Goal: Navigation & Orientation: Find specific page/section

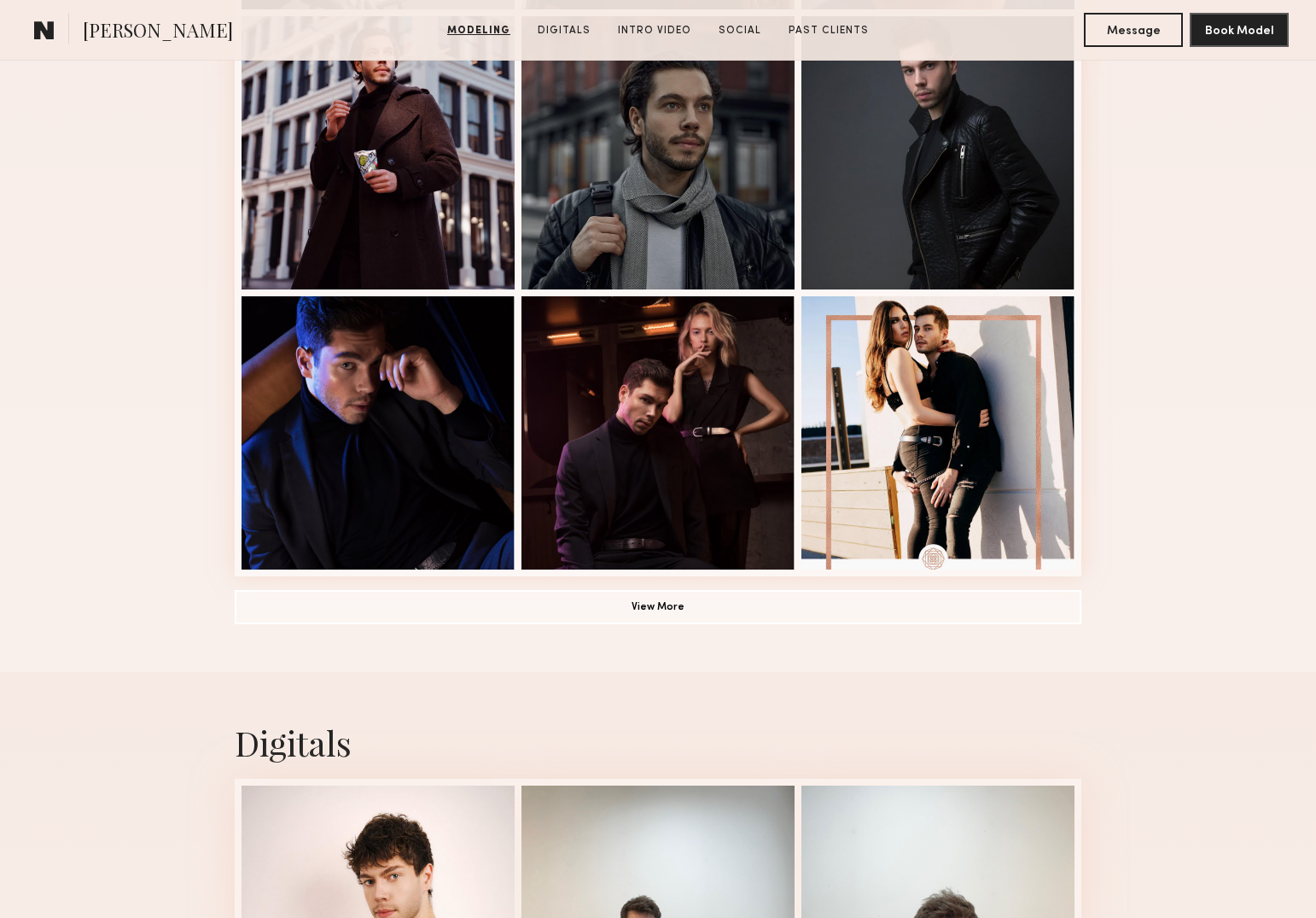
scroll to position [1118, 0]
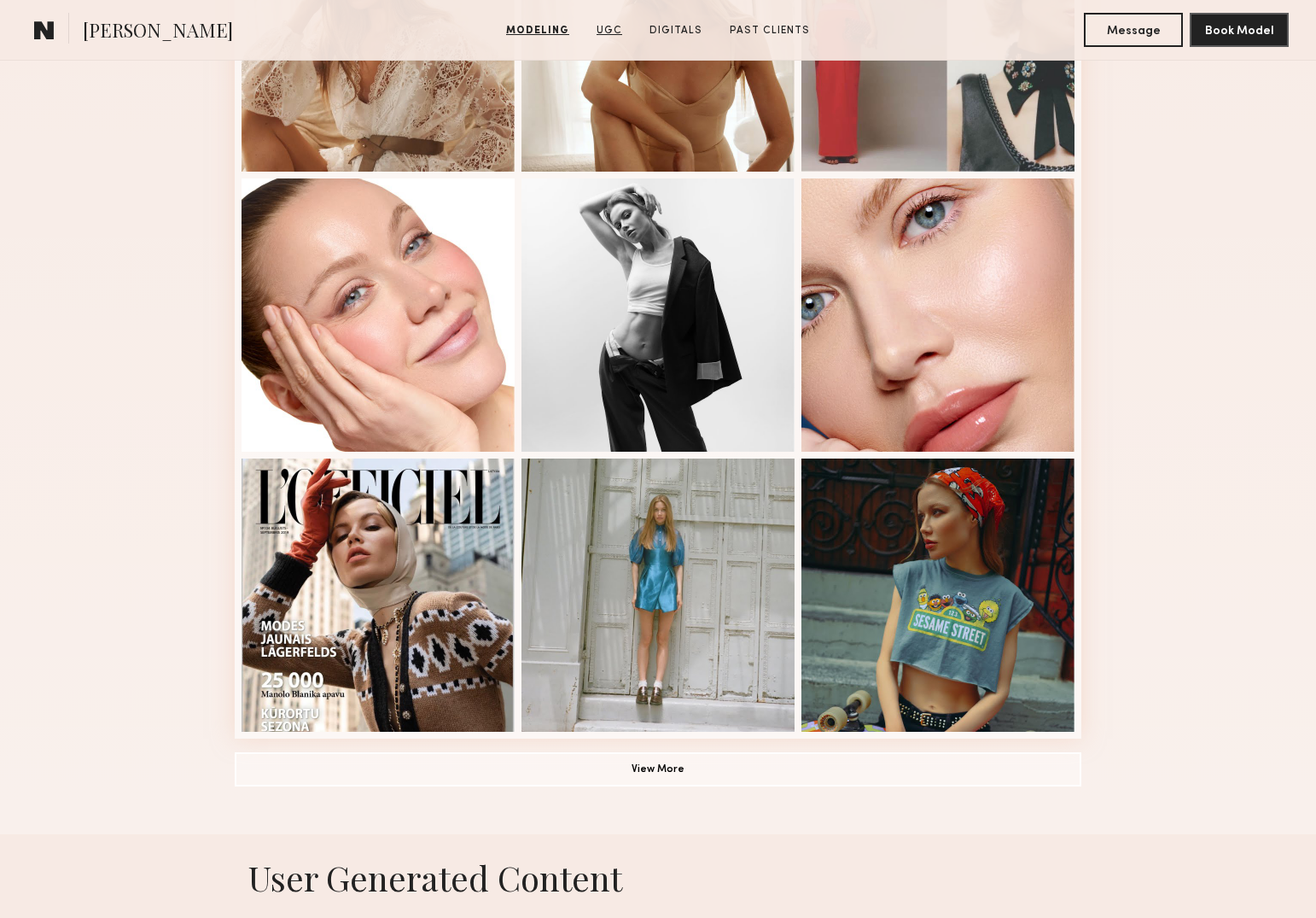
click at [605, 24] on link "UGC" at bounding box center [610, 31] width 39 height 16
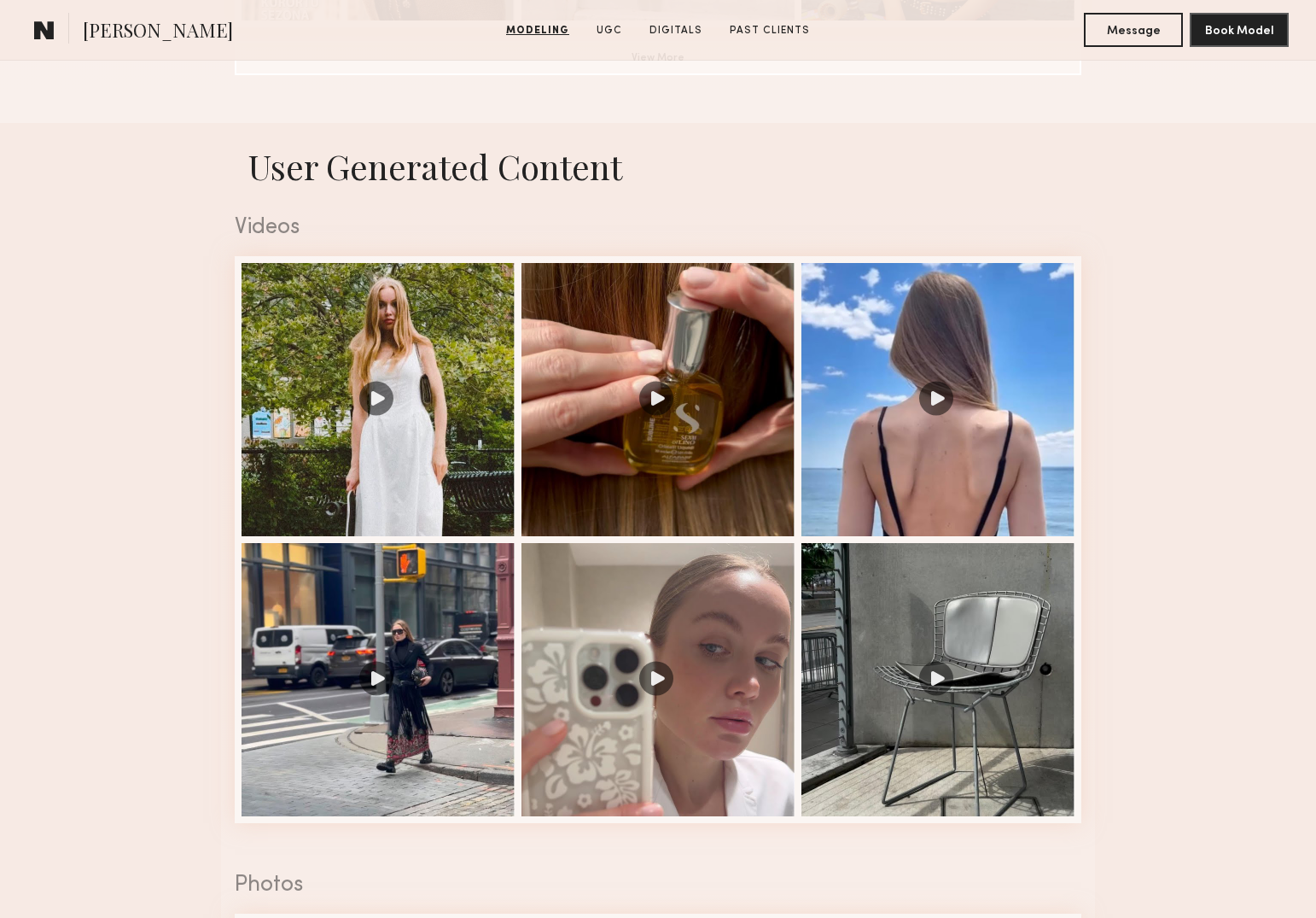
scroll to position [1617, 0]
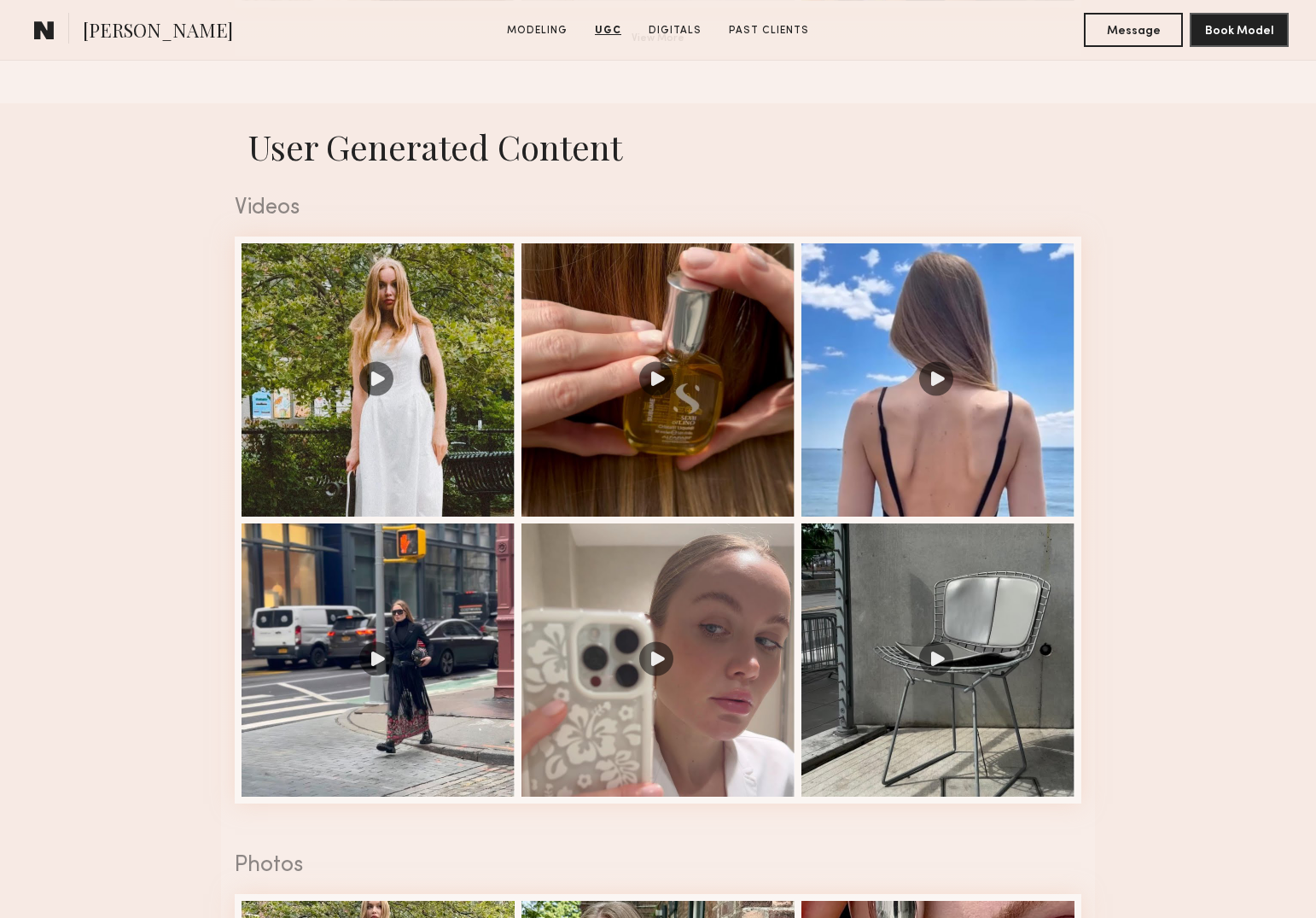
click at [140, 34] on span "[PERSON_NAME]" at bounding box center [158, 32] width 150 height 30
click at [58, 31] on link at bounding box center [44, 29] width 34 height 34
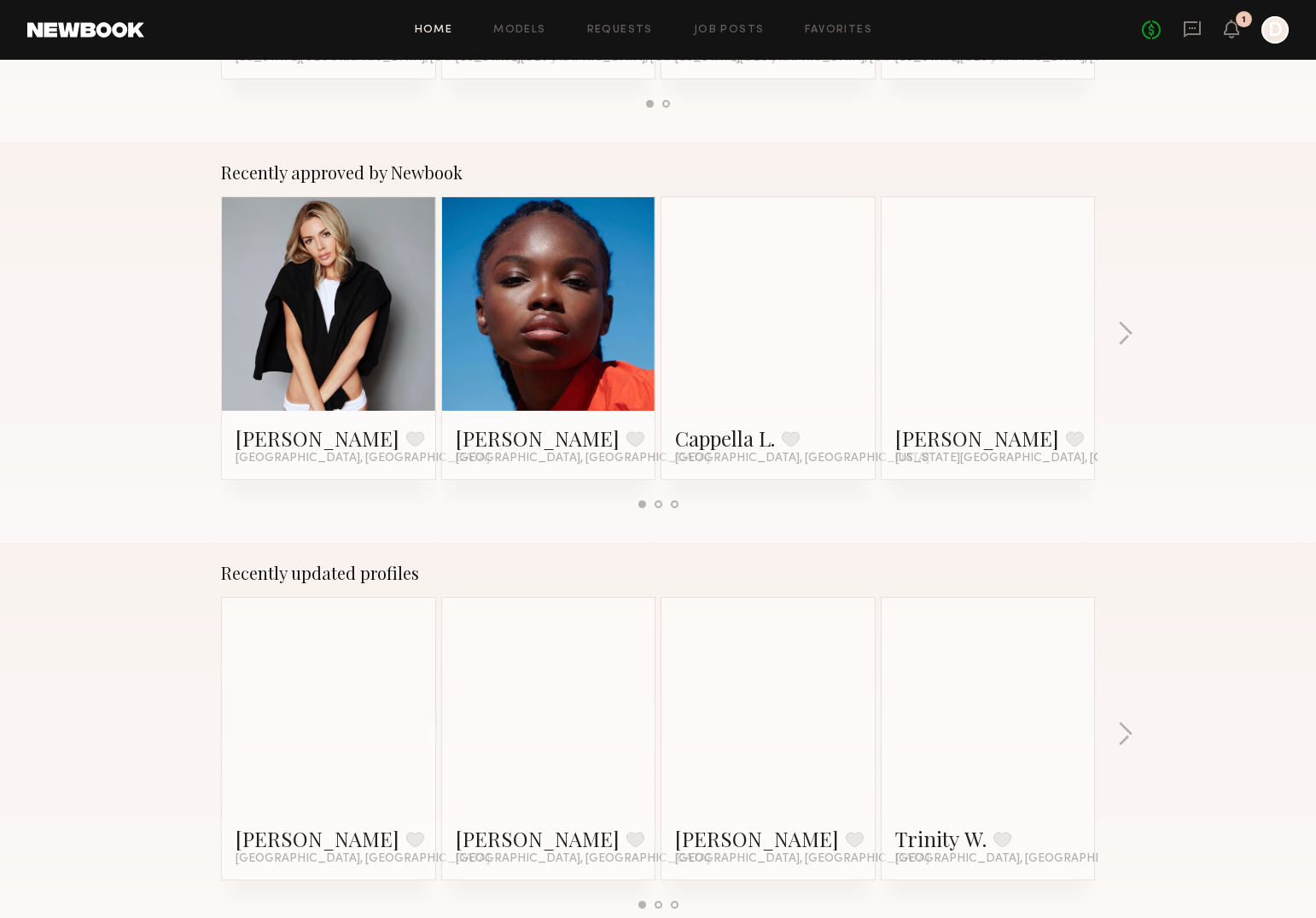
scroll to position [779, 0]
